Goal: Task Accomplishment & Management: Manage account settings

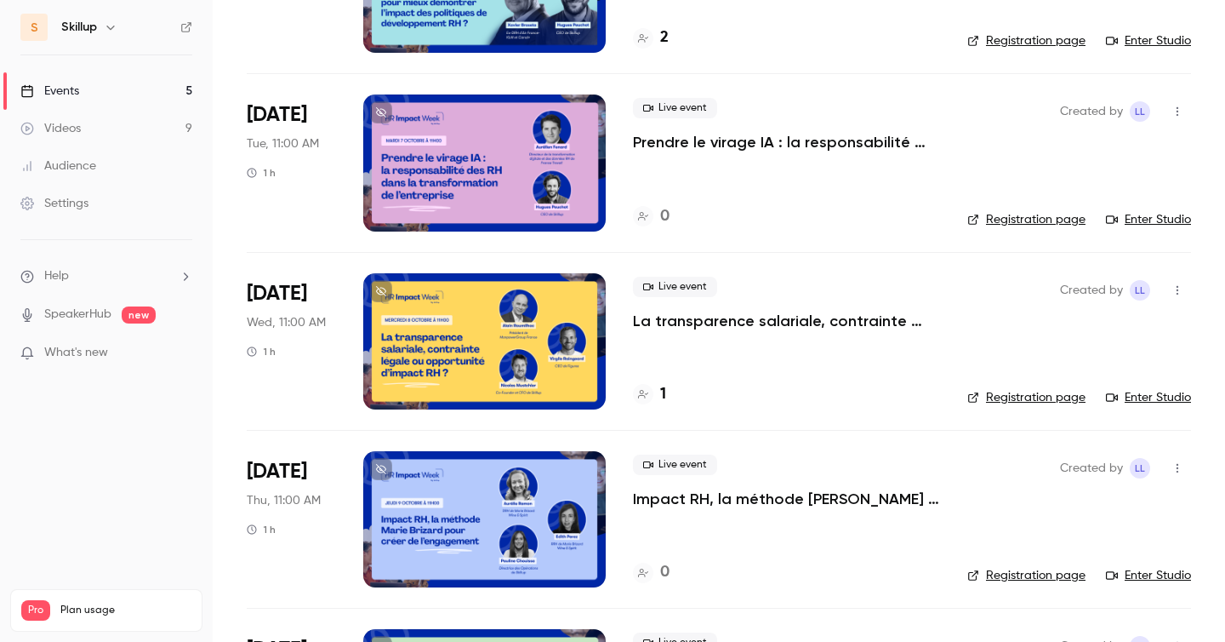
scroll to position [226, 0]
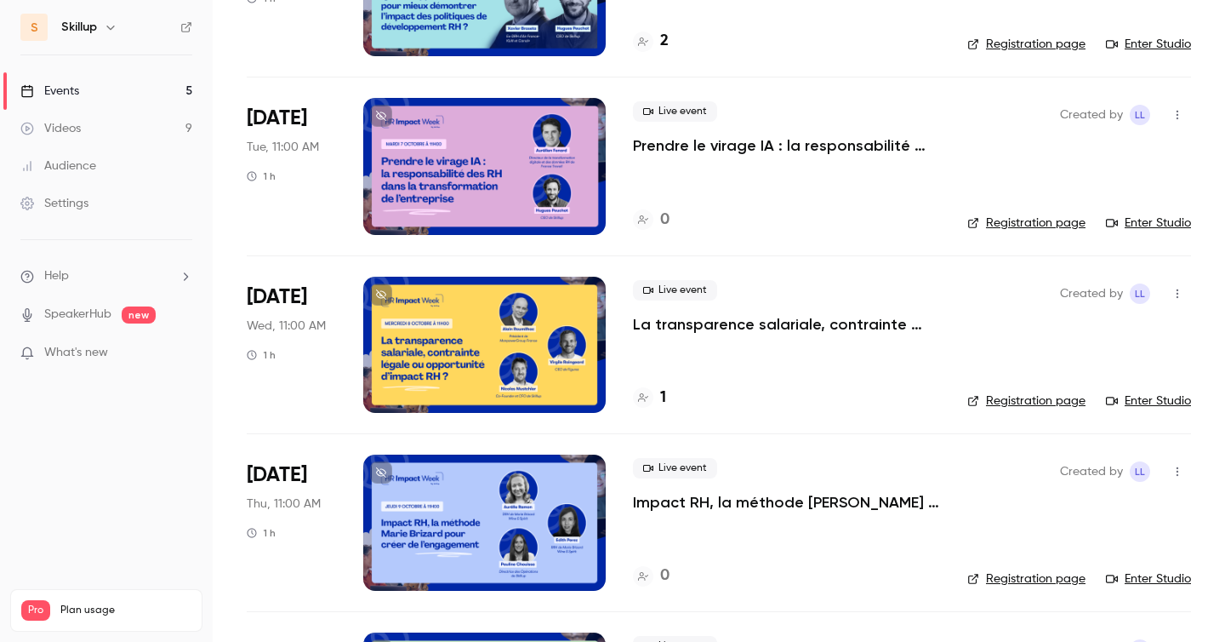
click at [719, 329] on p "La transparence salariale, contrainte légale ou opportunité d’impact RH ?" at bounding box center [786, 324] width 307 height 20
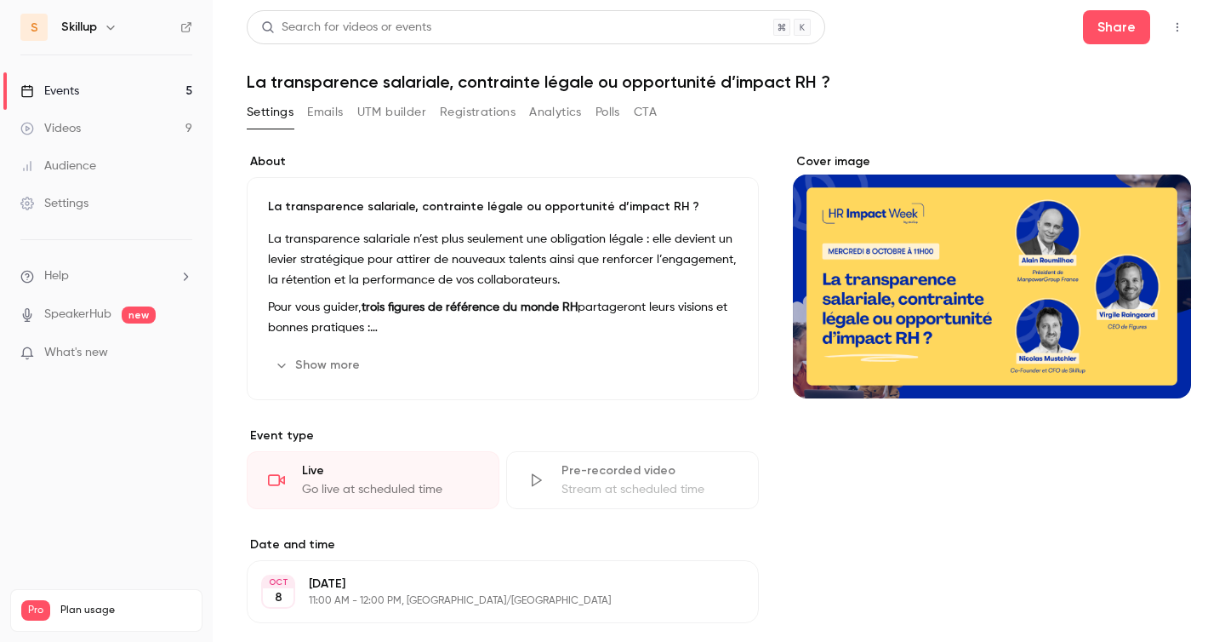
click at [62, 81] on link "Events 5" at bounding box center [106, 90] width 213 height 37
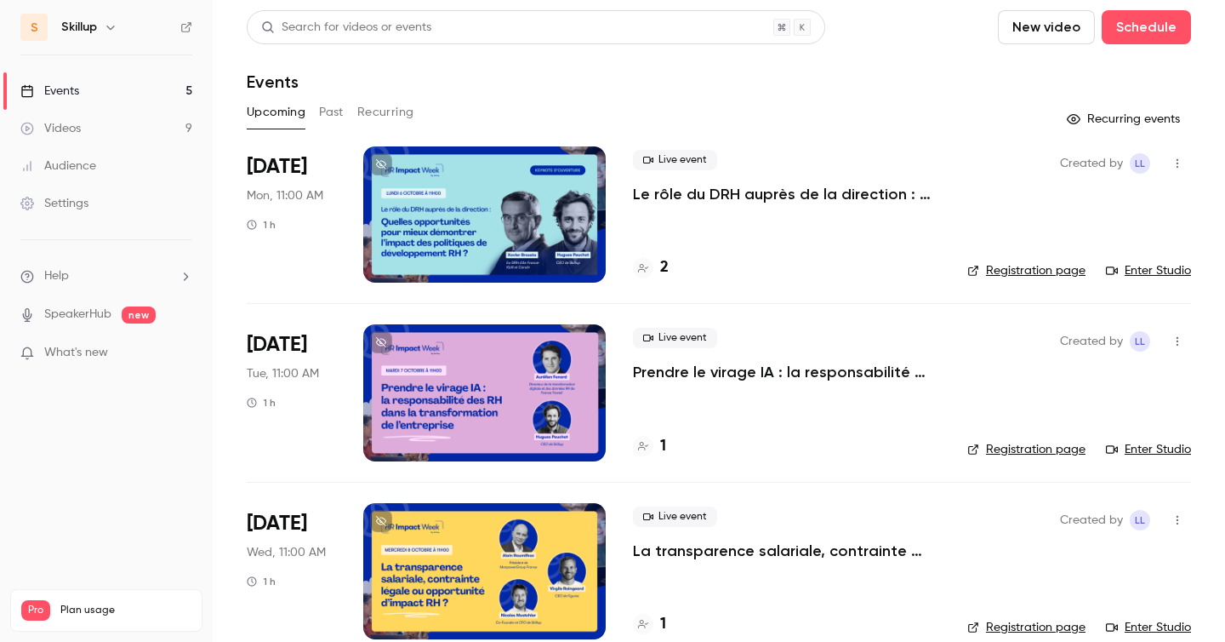
click at [83, 166] on div "Audience" at bounding box center [58, 165] width 76 height 17
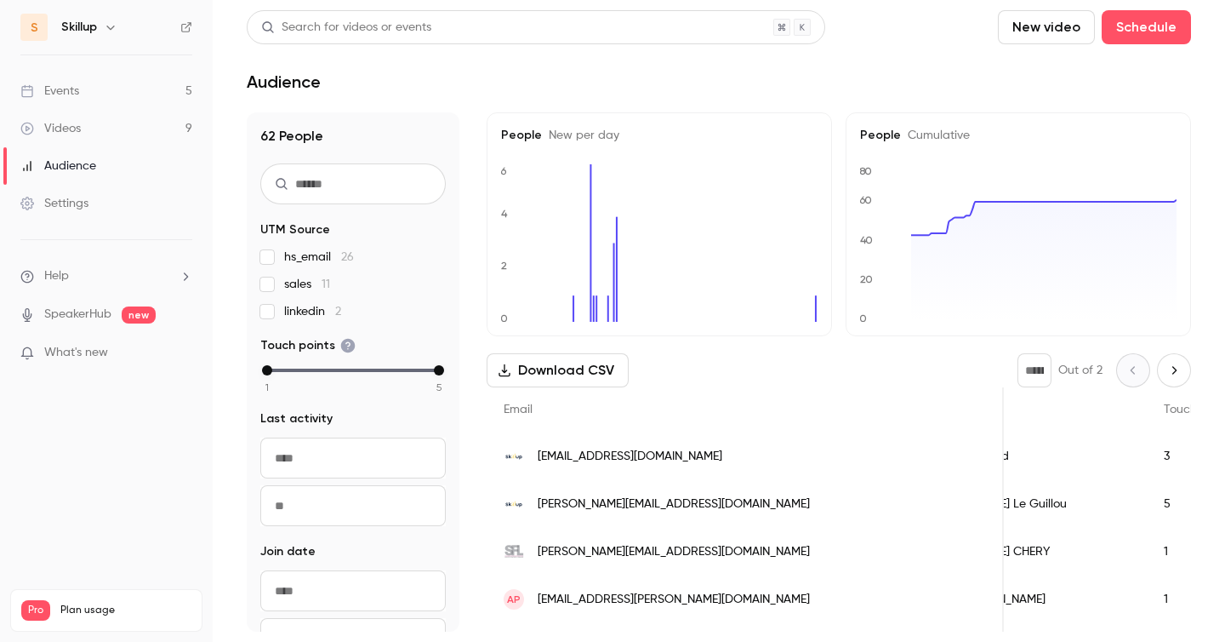
scroll to position [0, 68]
click at [722, 454] on div "[EMAIL_ADDRESS][DOMAIN_NAME]" at bounding box center [745, 456] width 517 height 48
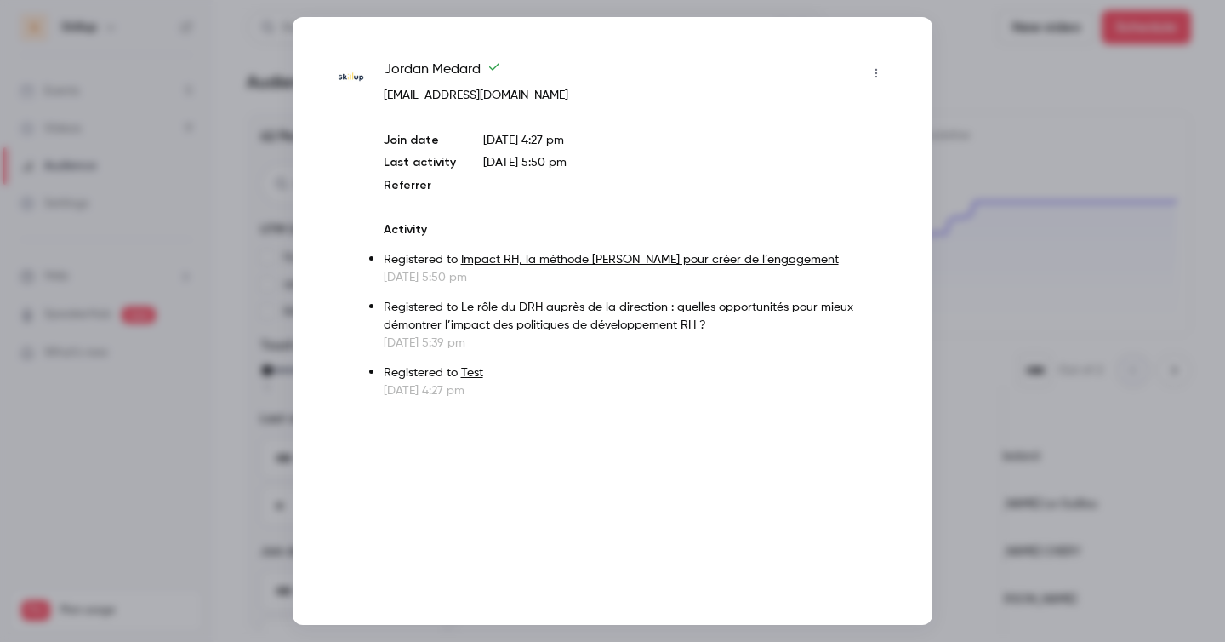
click at [1087, 146] on div at bounding box center [612, 321] width 1225 height 642
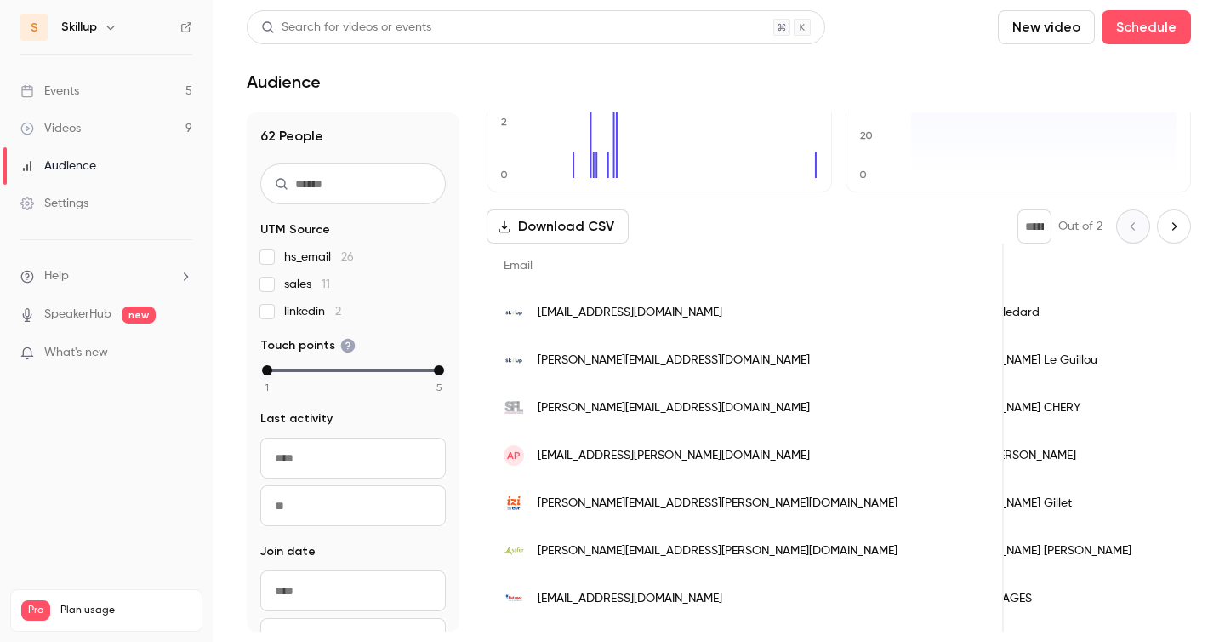
scroll to position [148, 0]
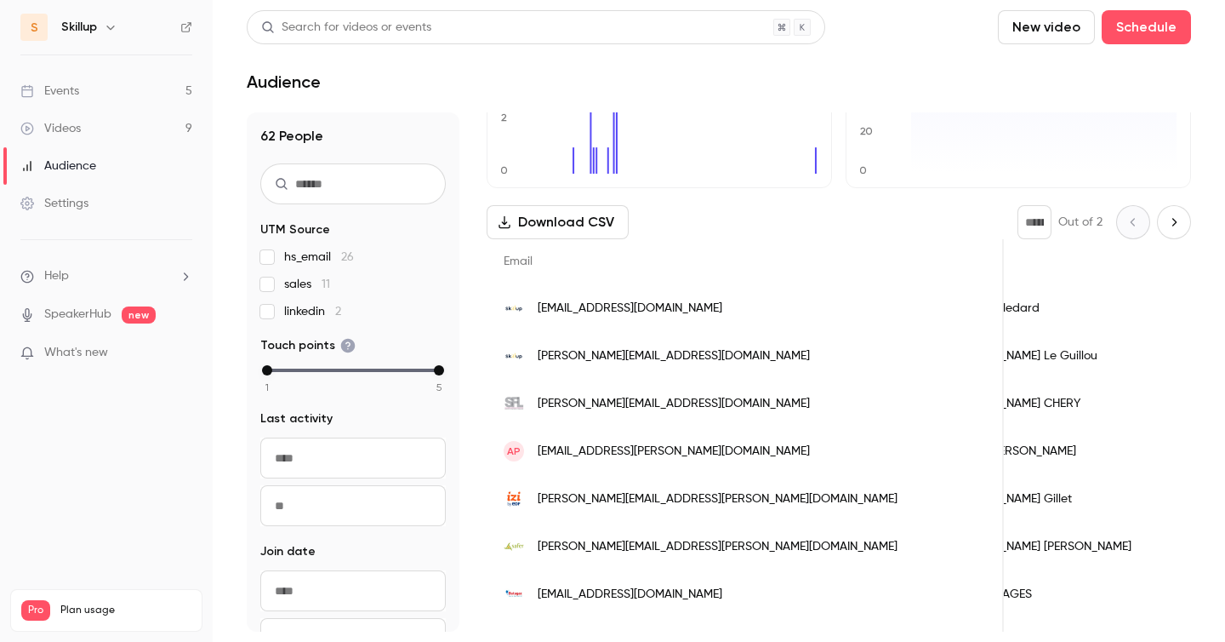
click at [61, 163] on div "Audience" at bounding box center [58, 165] width 76 height 17
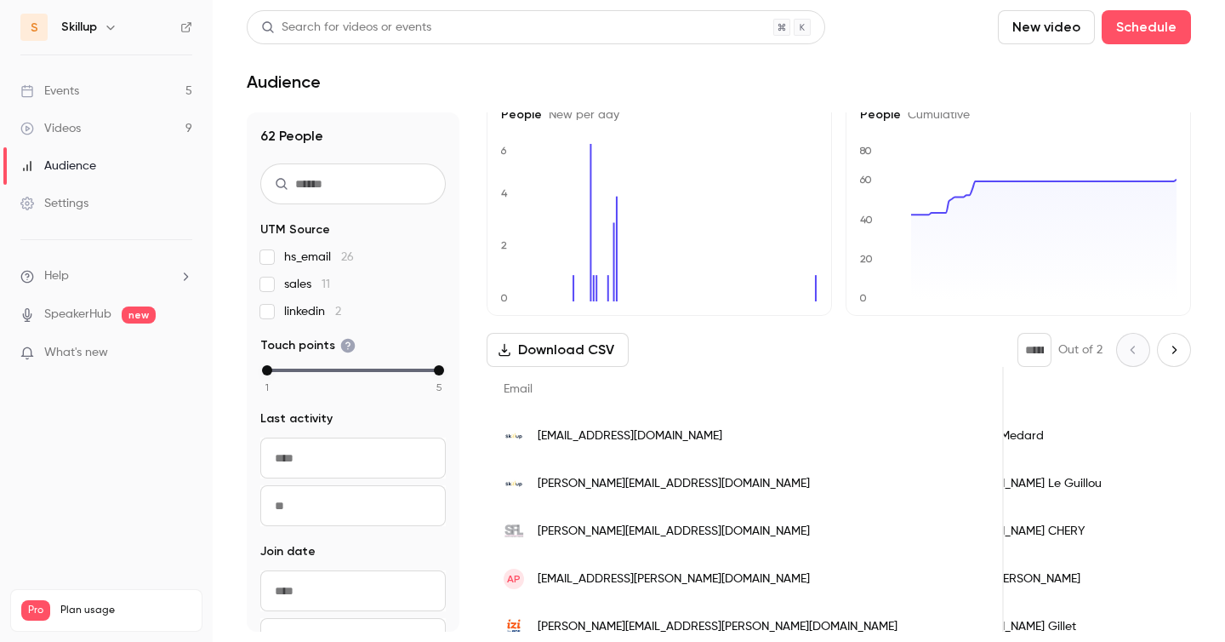
scroll to position [0, 0]
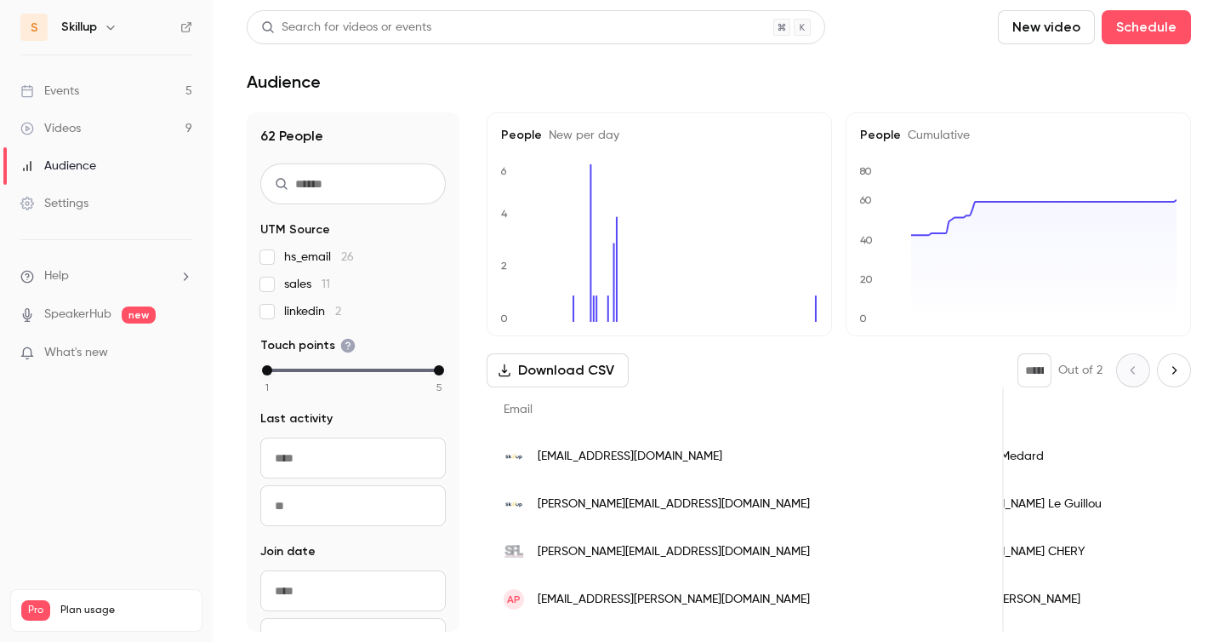
click at [146, 93] on link "Events 5" at bounding box center [106, 90] width 213 height 37
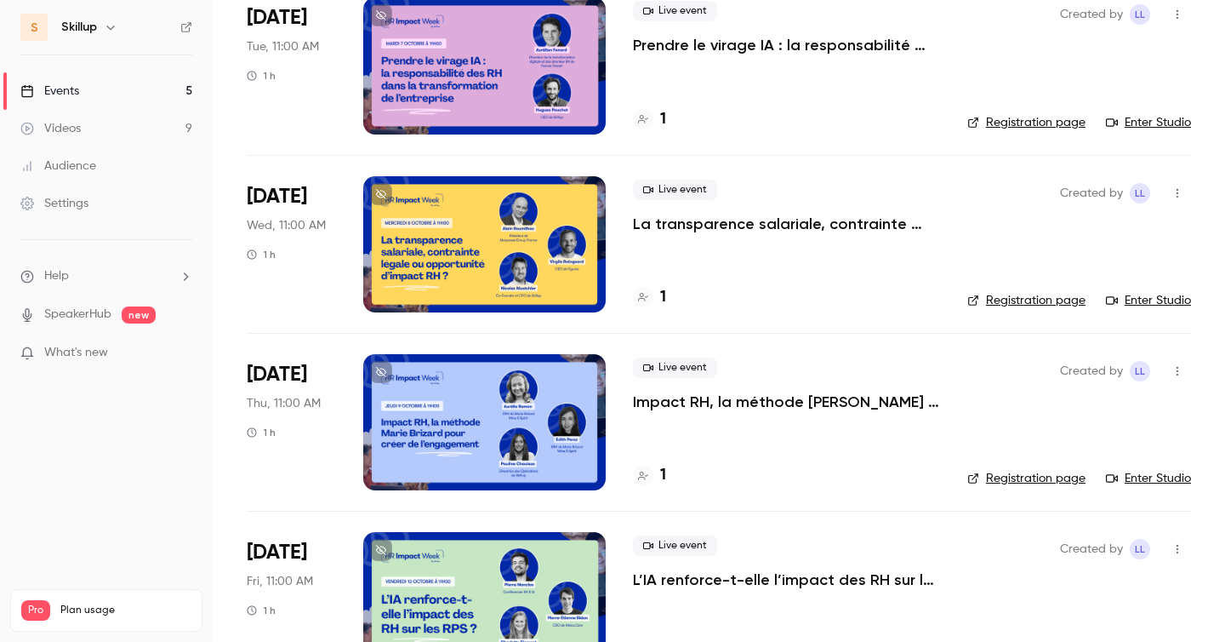
scroll to position [384, 0]
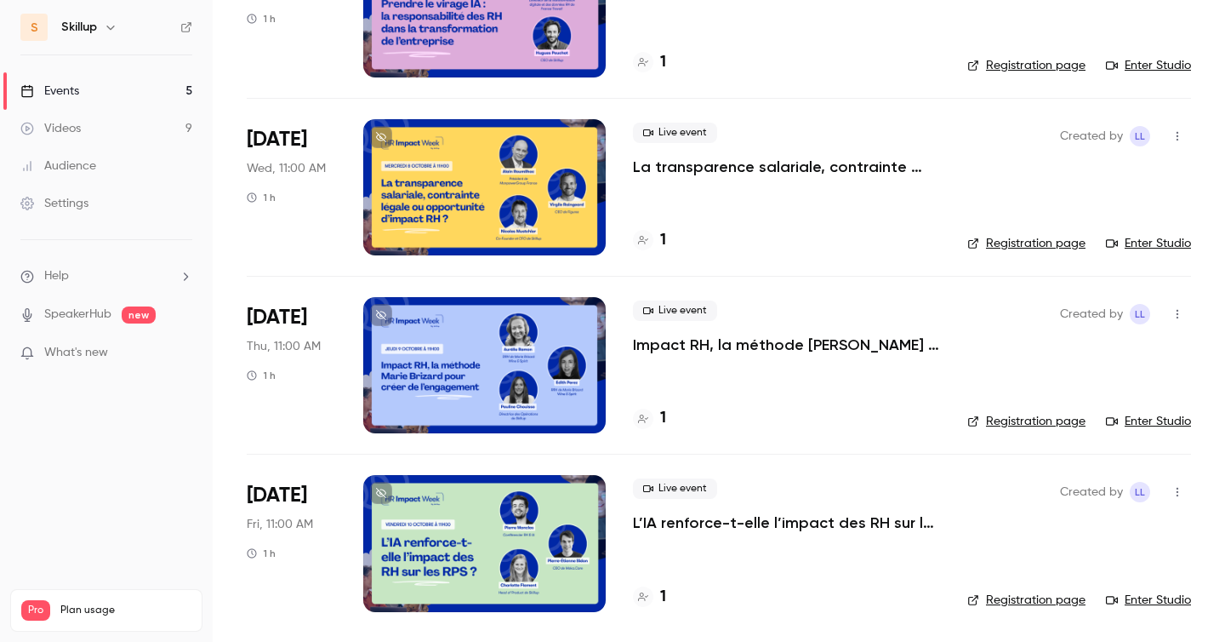
click at [708, 521] on p "L’IA renforce-t-elle l’impact des RH sur les RPS ?" at bounding box center [786, 522] width 307 height 20
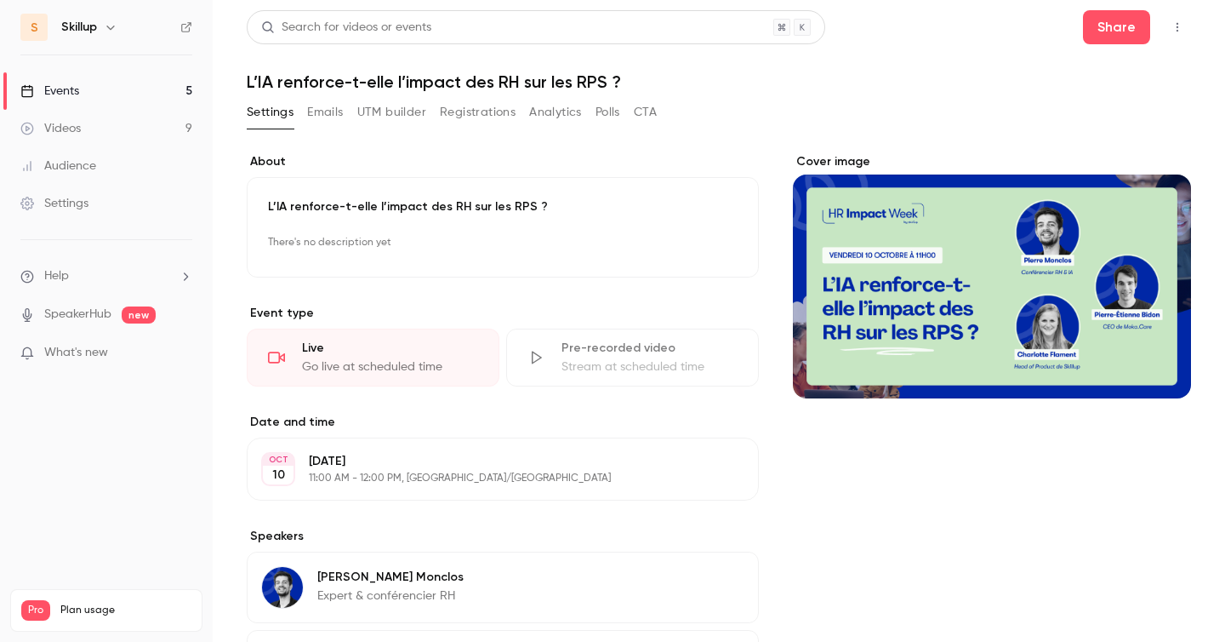
click at [168, 166] on link "Audience" at bounding box center [106, 165] width 213 height 37
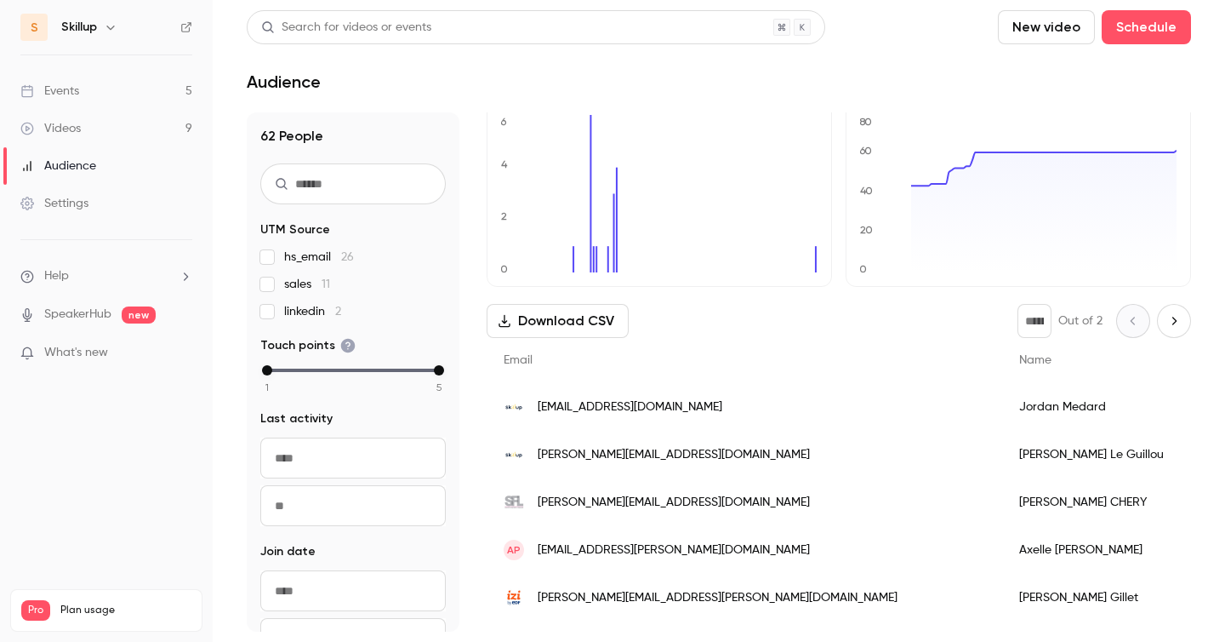
scroll to position [64, 0]
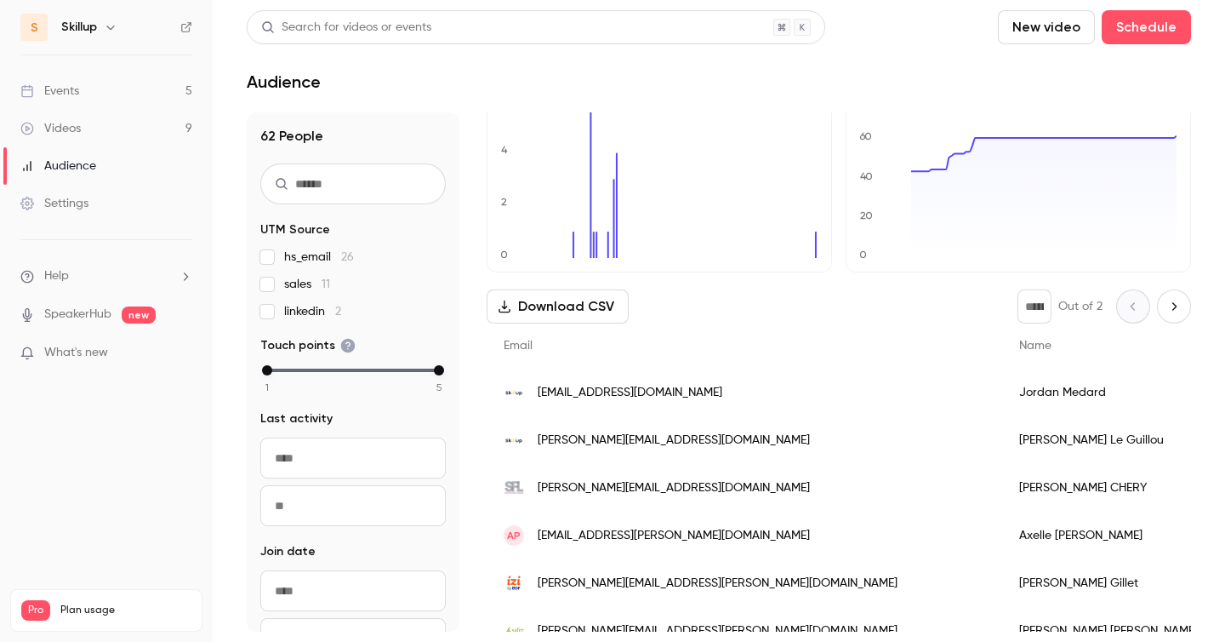
click at [730, 393] on div "[EMAIL_ADDRESS][DOMAIN_NAME]" at bounding box center [745, 392] width 516 height 48
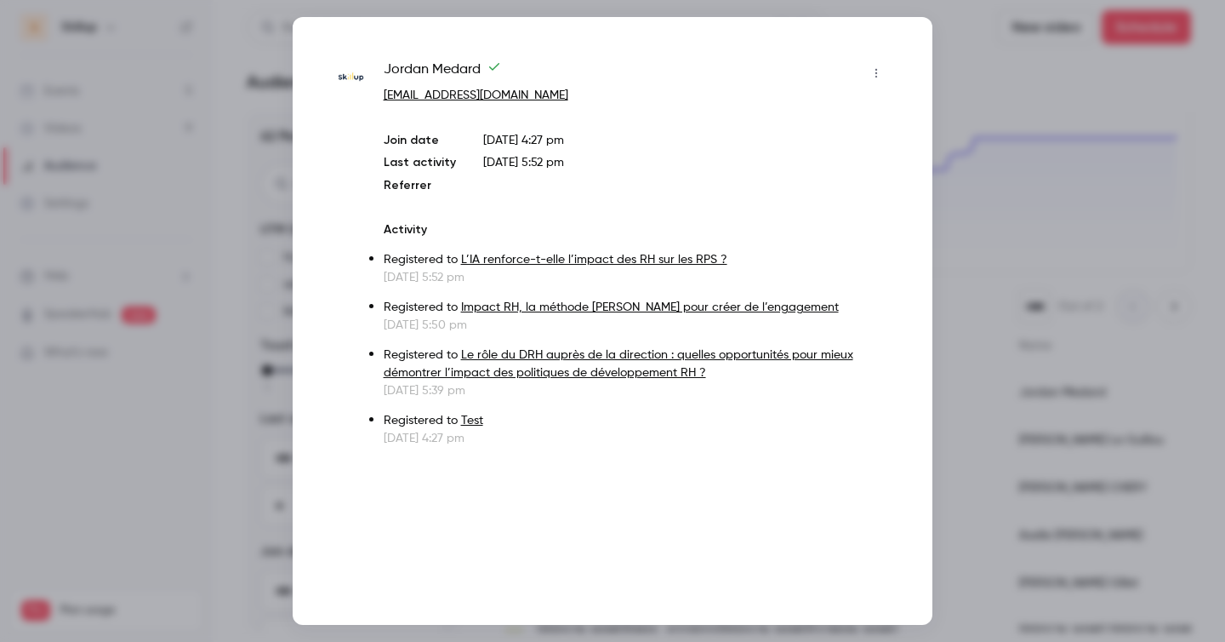
click at [873, 74] on icon "button" at bounding box center [877, 73] width 14 height 12
click at [968, 73] on div at bounding box center [612, 321] width 1225 height 642
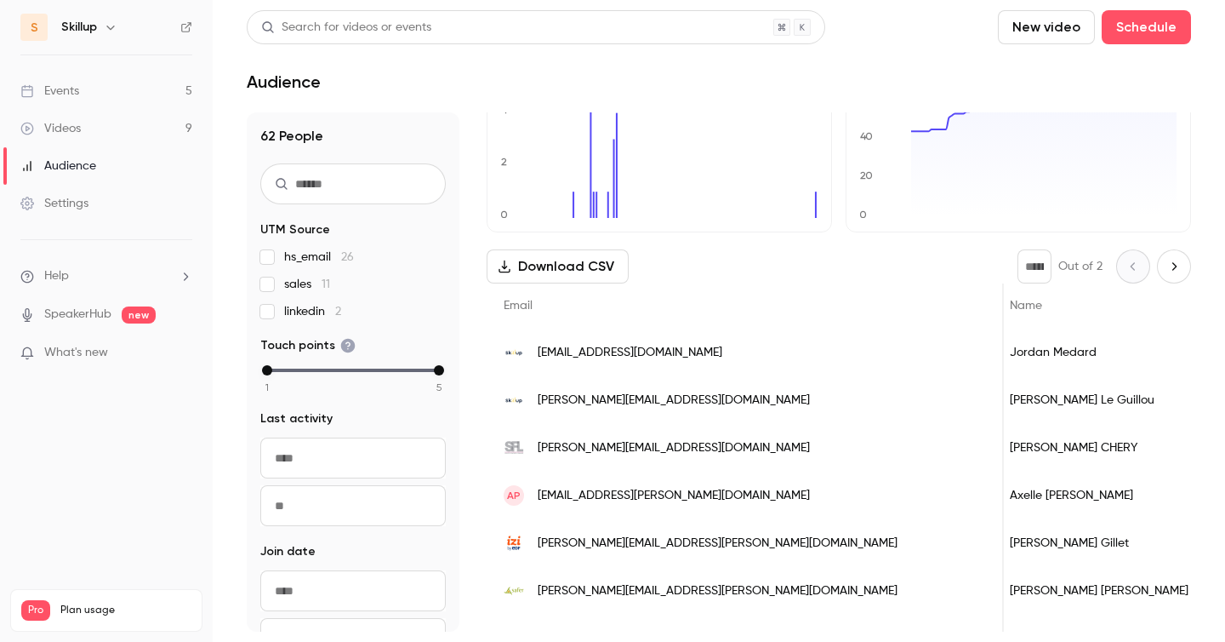
scroll to position [0, 0]
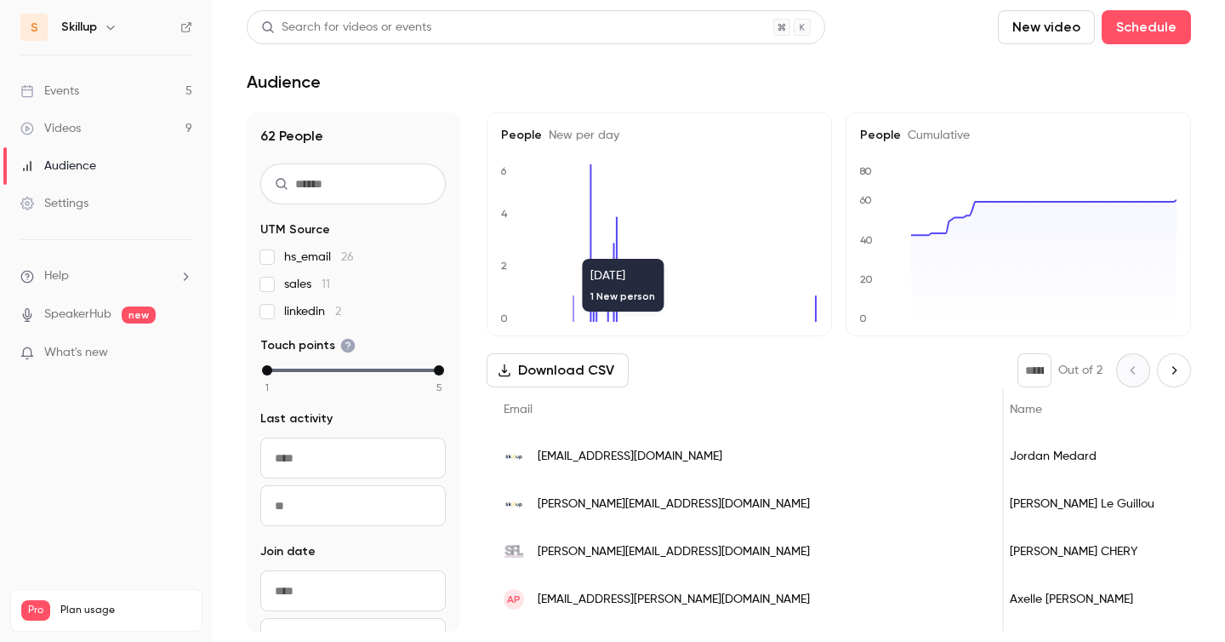
click at [67, 96] on div "Events" at bounding box center [49, 91] width 59 height 17
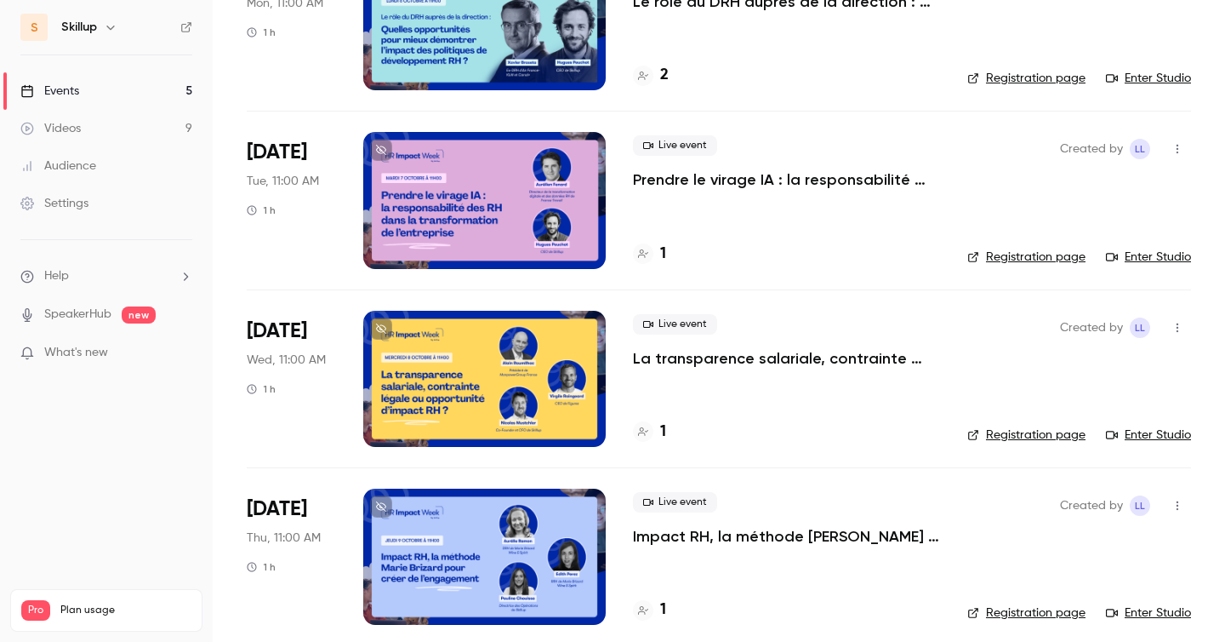
scroll to position [224, 0]
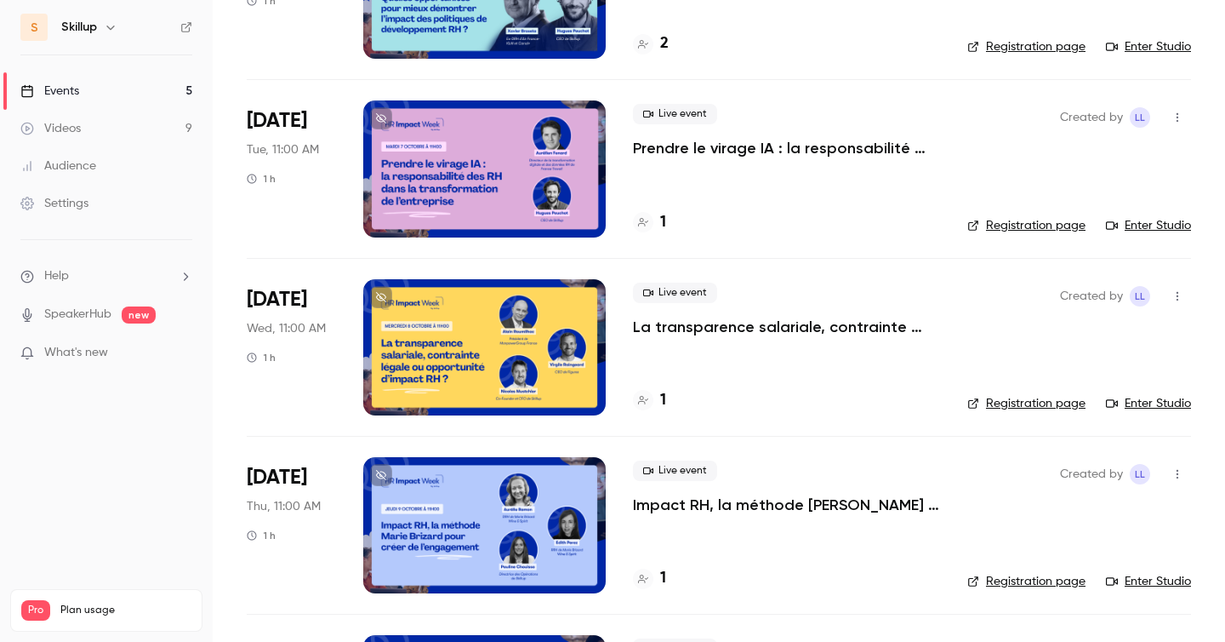
click at [722, 328] on p "La transparence salariale, contrainte légale ou opportunité d’impact RH ?" at bounding box center [786, 327] width 307 height 20
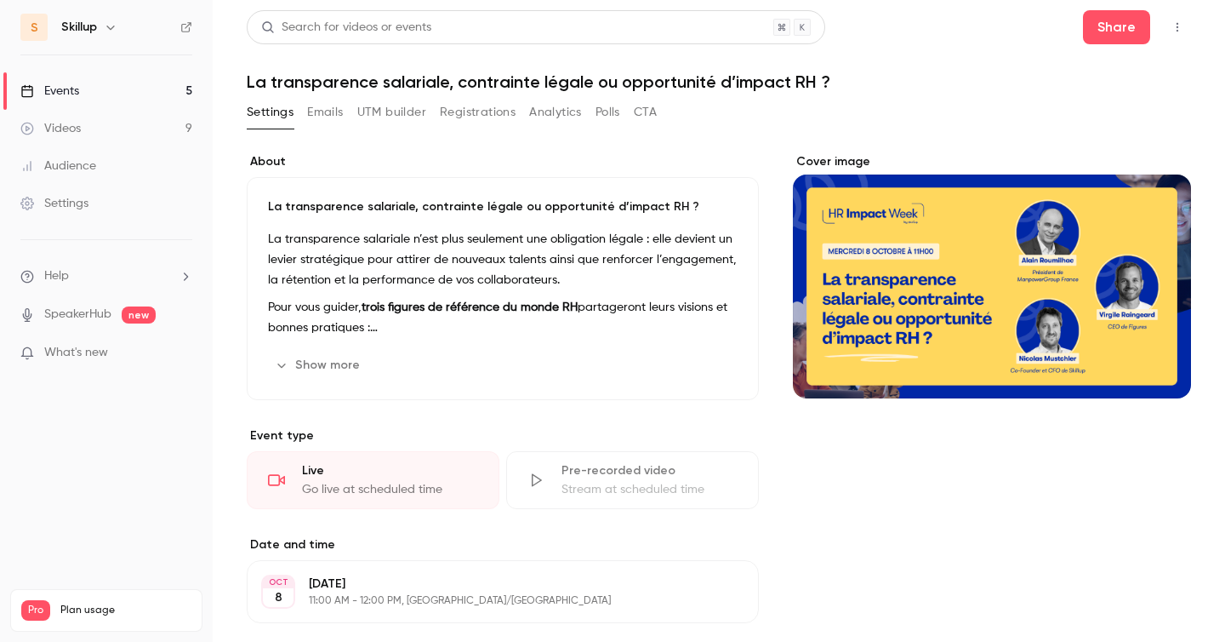
click at [505, 111] on button "Registrations" at bounding box center [478, 112] width 76 height 27
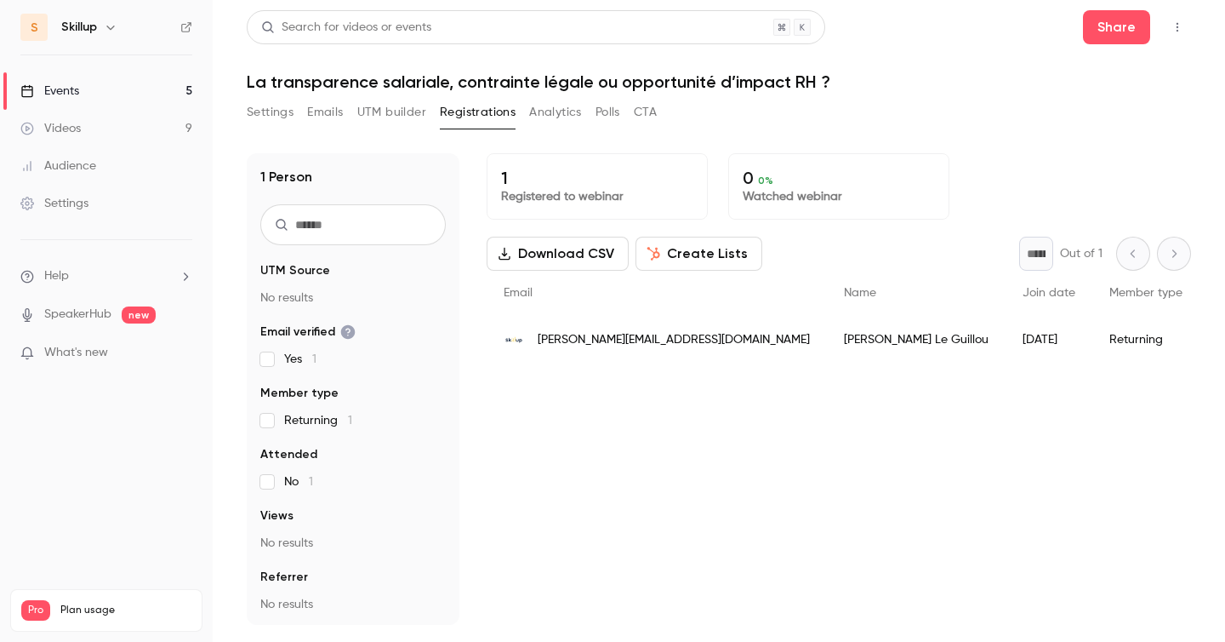
click at [711, 259] on button "Create Lists" at bounding box center [699, 254] width 127 height 34
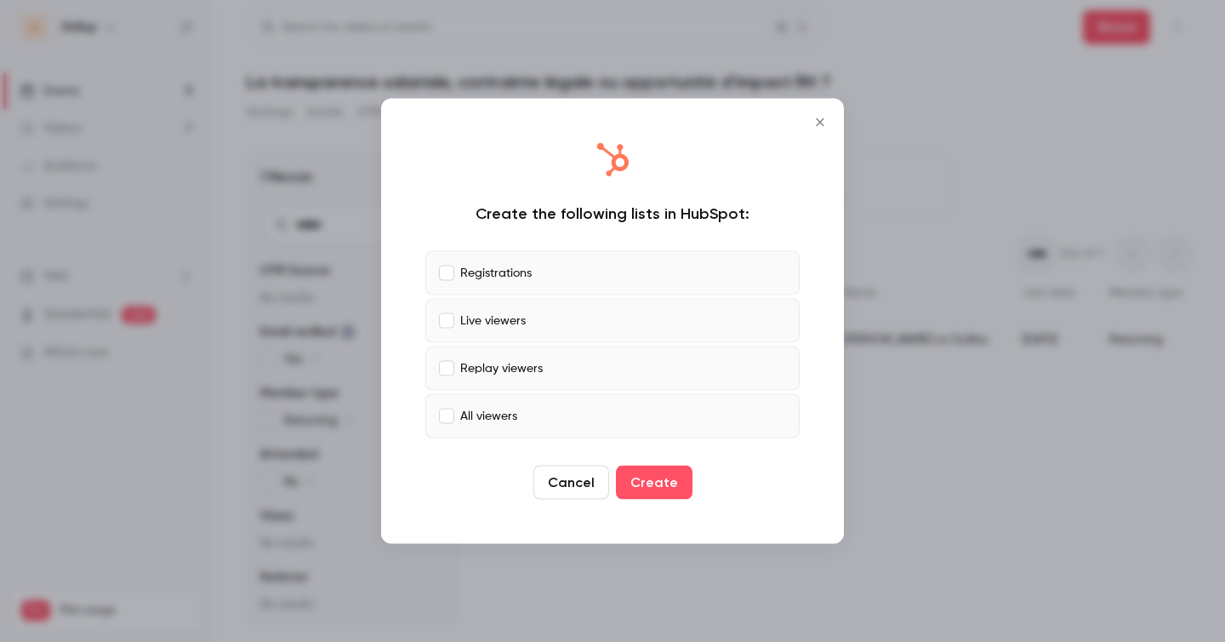
click at [571, 483] on button "Cancel" at bounding box center [572, 482] width 76 height 34
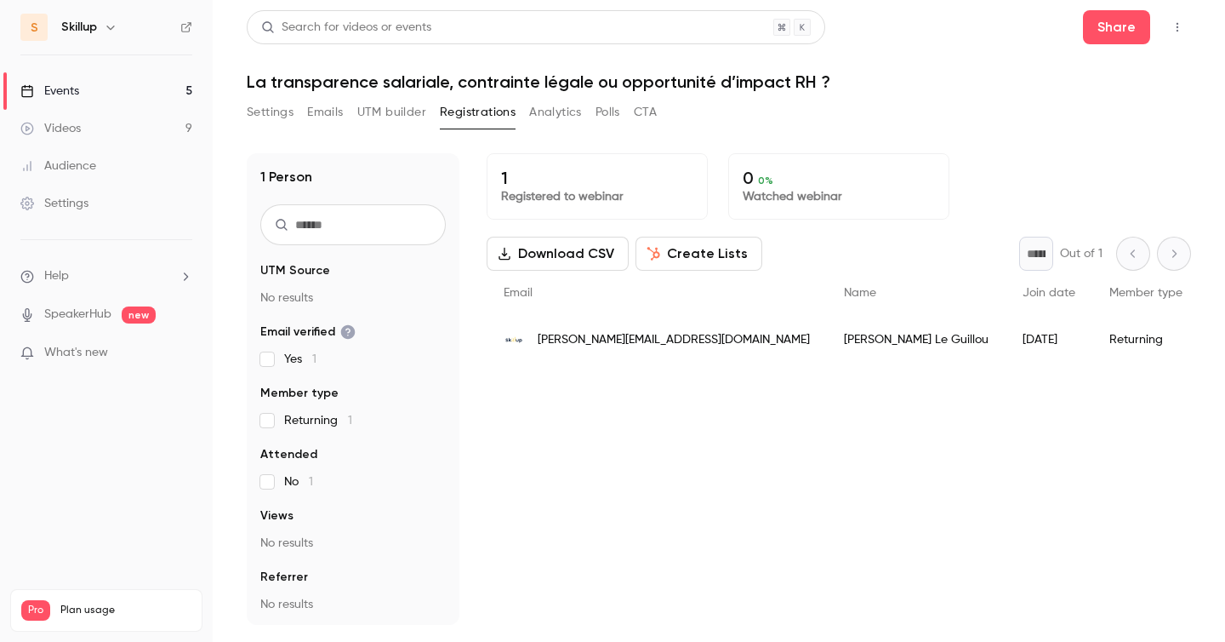
click at [262, 112] on button "Settings" at bounding box center [270, 112] width 47 height 27
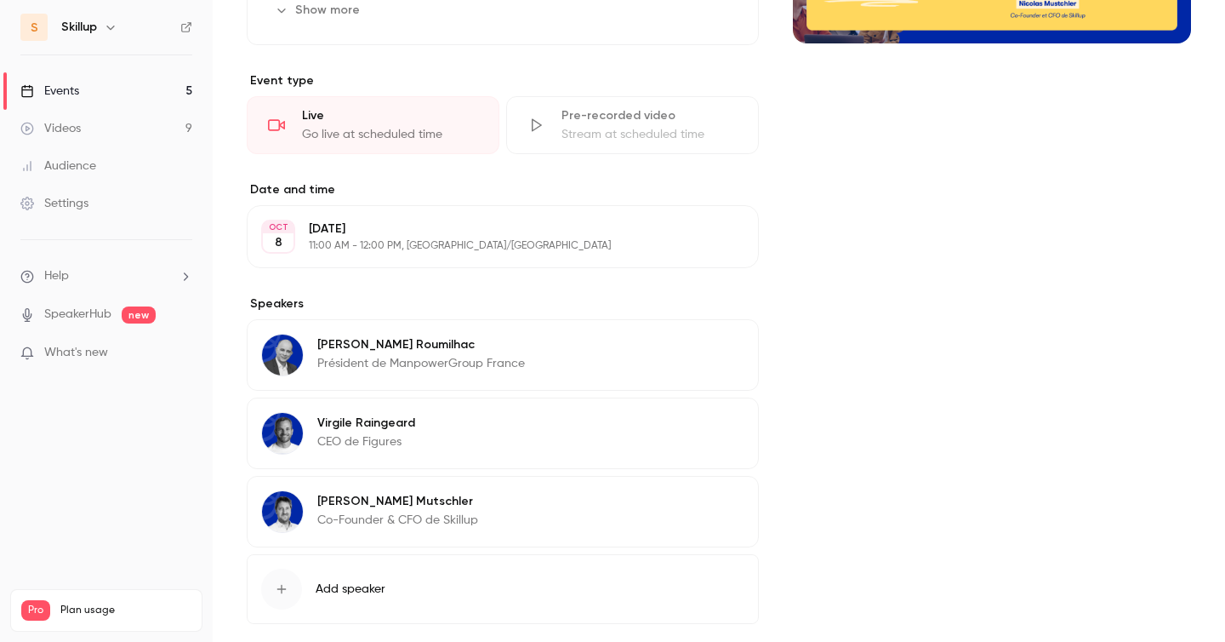
scroll to position [442, 0]
